Goal: Find specific page/section: Find specific page/section

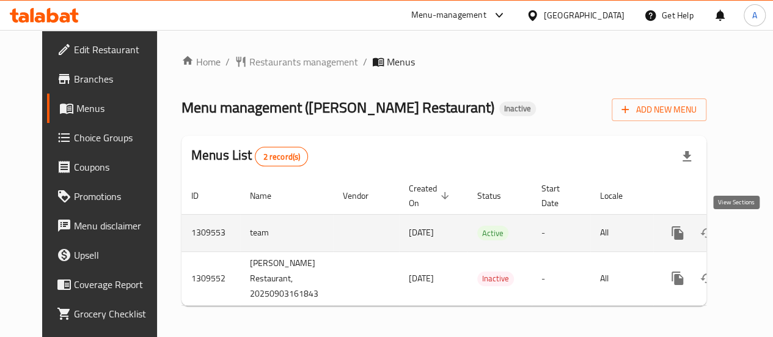
click at [759, 232] on icon "enhanced table" at bounding box center [766, 233] width 15 height 15
click at [759, 236] on icon "enhanced table" at bounding box center [766, 233] width 15 height 15
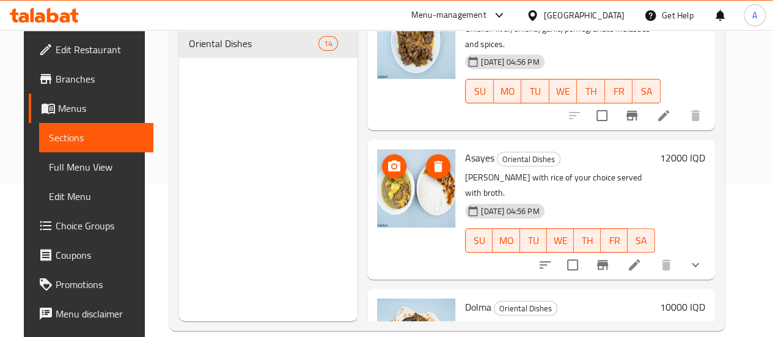
scroll to position [171, 0]
